Goal: Transaction & Acquisition: Download file/media

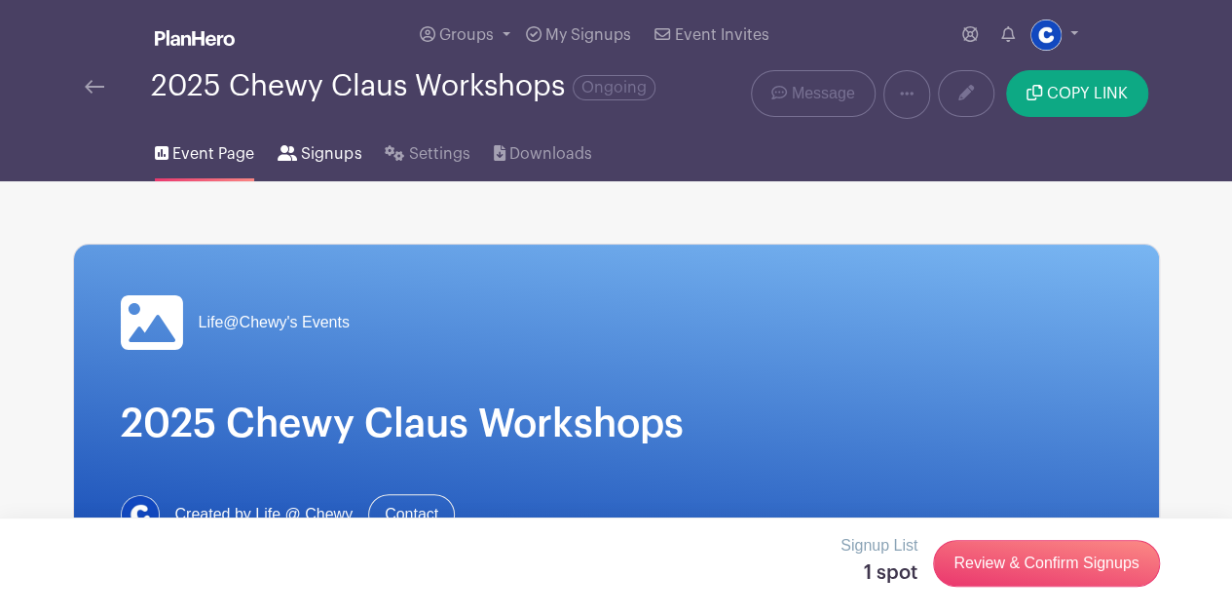
click at [314, 163] on span "Signups" at bounding box center [331, 153] width 60 height 23
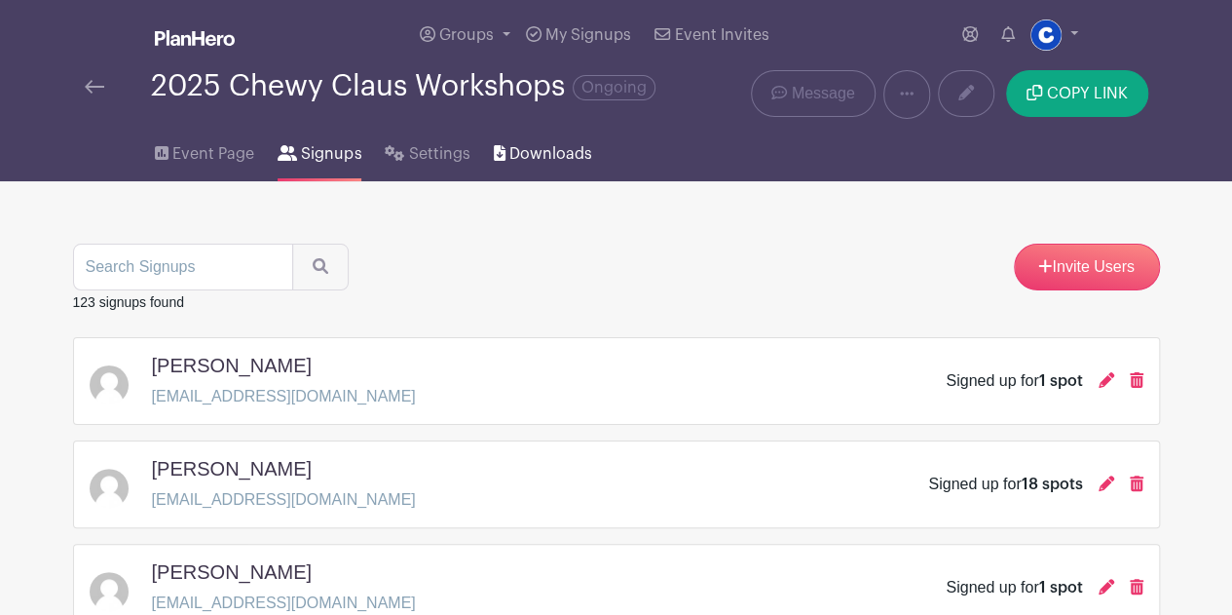
click at [512, 147] on span "Downloads" at bounding box center [550, 153] width 83 height 23
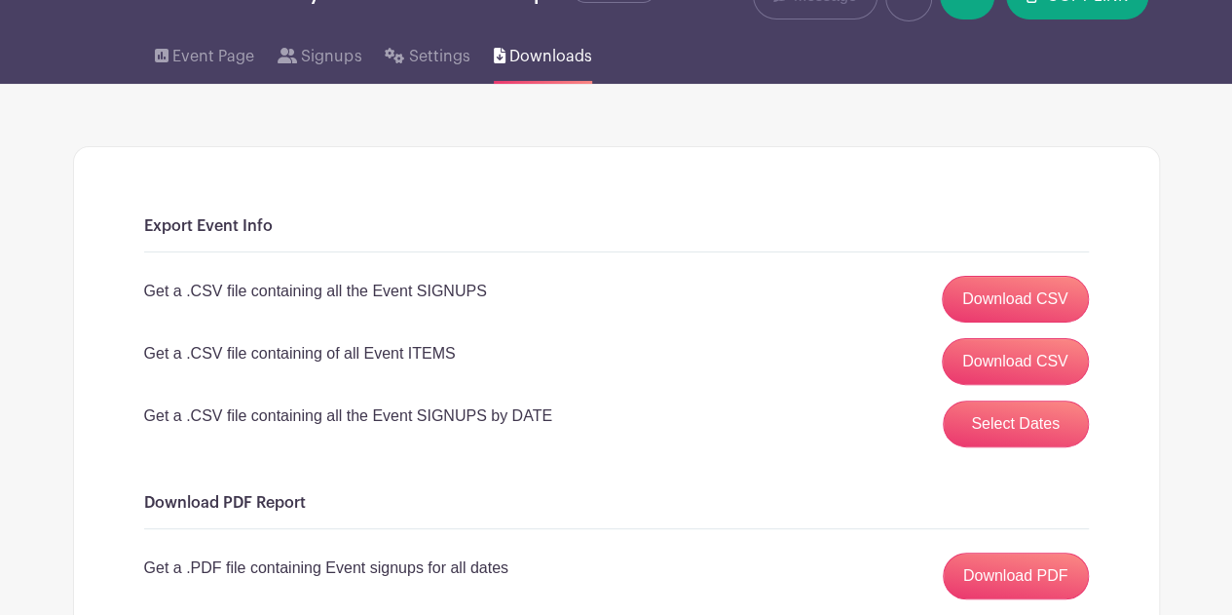
scroll to position [195, 0]
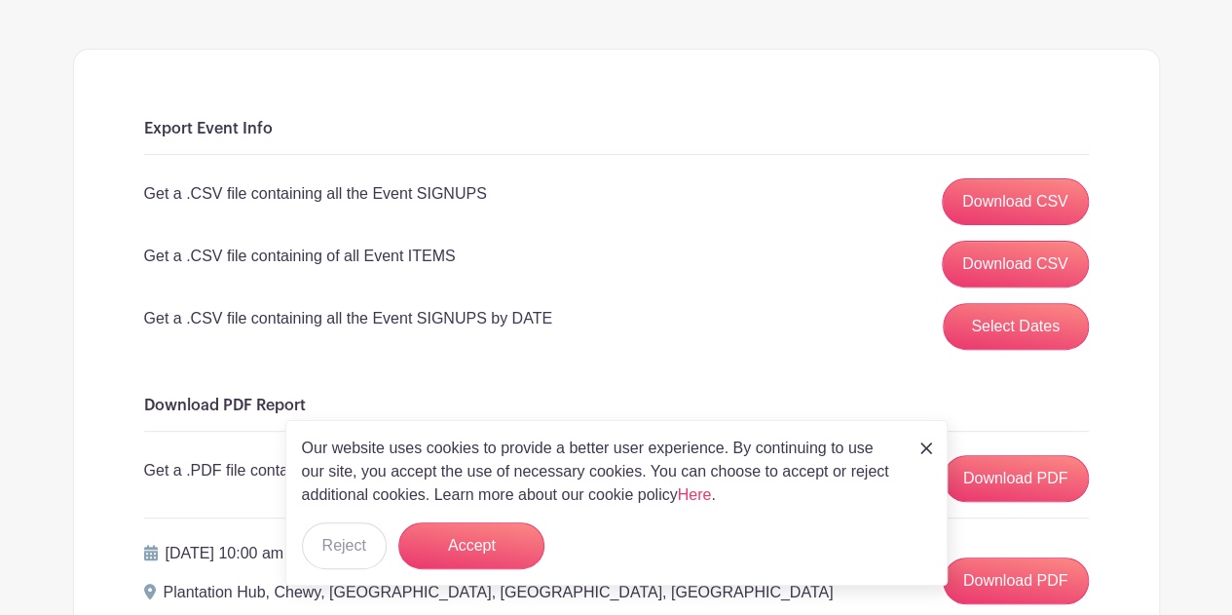
click at [923, 447] on img at bounding box center [926, 448] width 12 height 12
click at [1007, 306] on button "Select Dates" at bounding box center [1016, 326] width 146 height 47
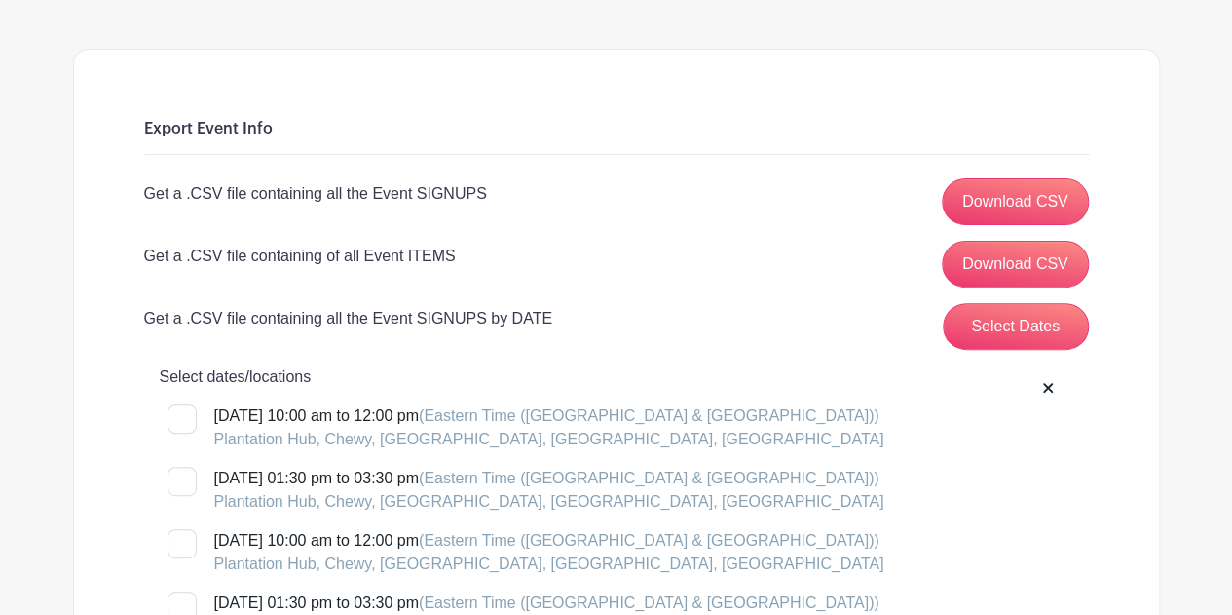
click at [188, 413] on div at bounding box center [182, 418] width 29 height 29
click at [180, 413] on input "[DATE] 10:00 am to 12:00 pm (Eastern Time ([GEOGRAPHIC_DATA] & [GEOGRAPHIC_DATA…" at bounding box center [174, 410] width 13 height 13
checkbox input "true"
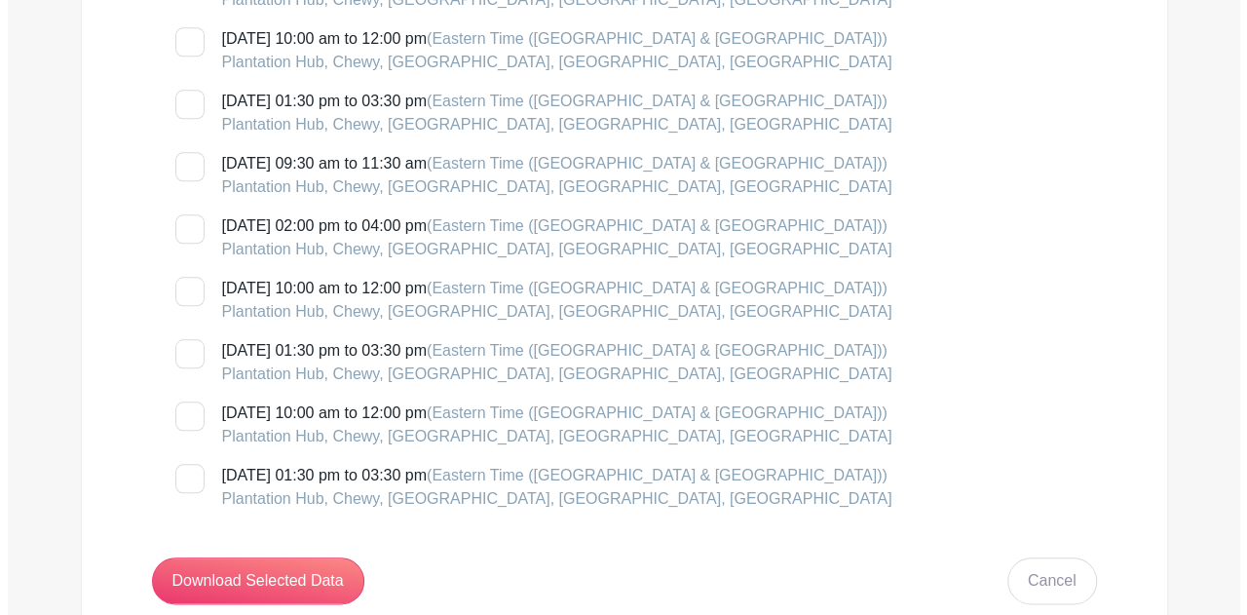
scroll to position [974, 0]
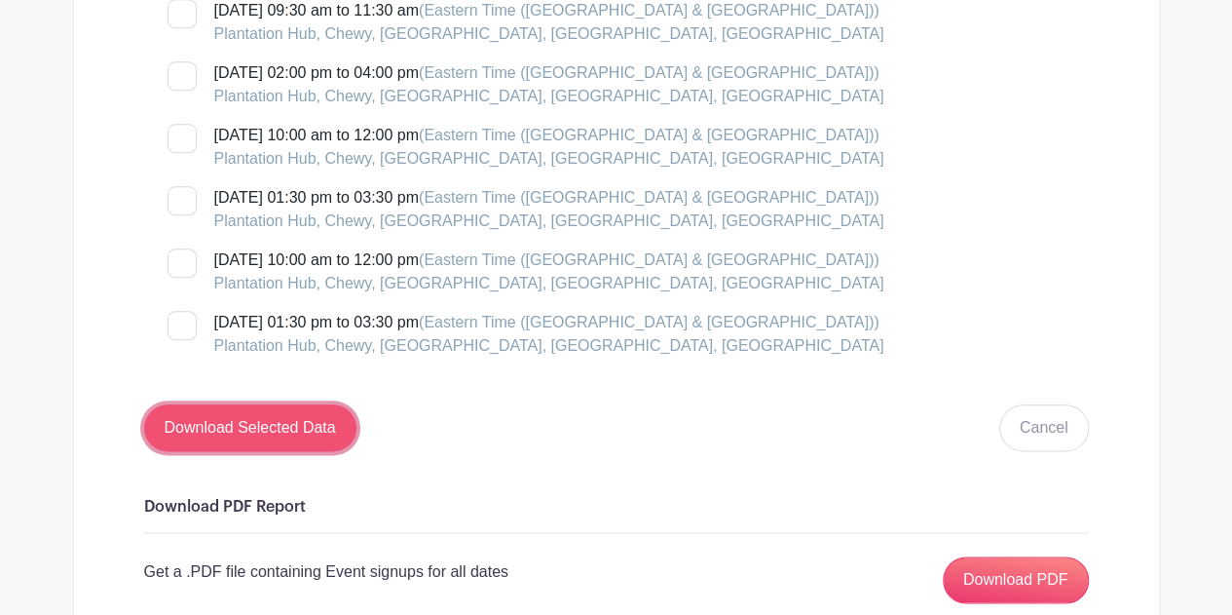
click at [283, 426] on input "Download Selected Data" at bounding box center [250, 427] width 212 height 47
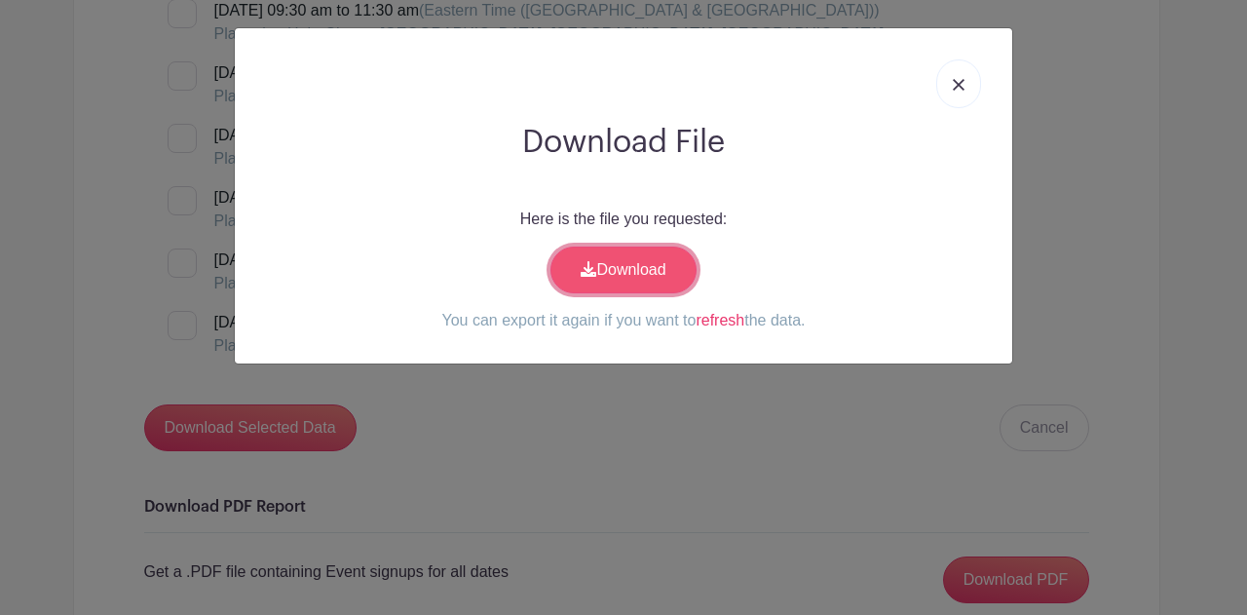
click at [638, 266] on link "Download" at bounding box center [623, 269] width 146 height 47
